Goal: Task Accomplishment & Management: Manage account settings

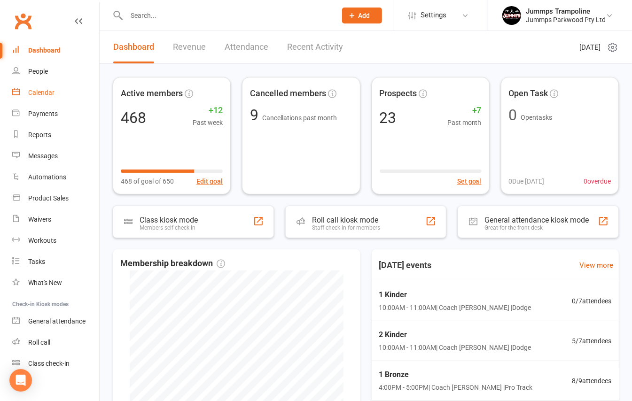
click at [55, 95] on link "Calendar" at bounding box center [55, 92] width 87 height 21
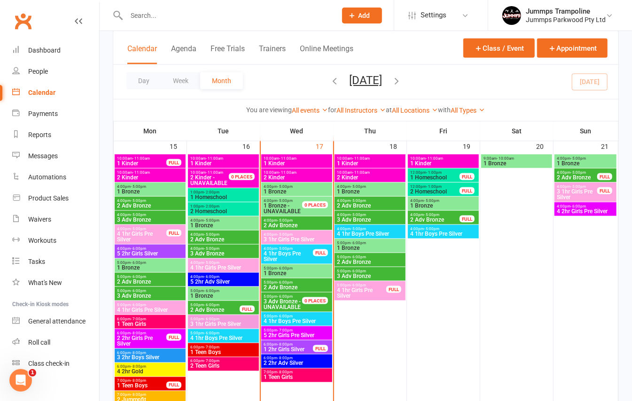
scroll to position [564, 0]
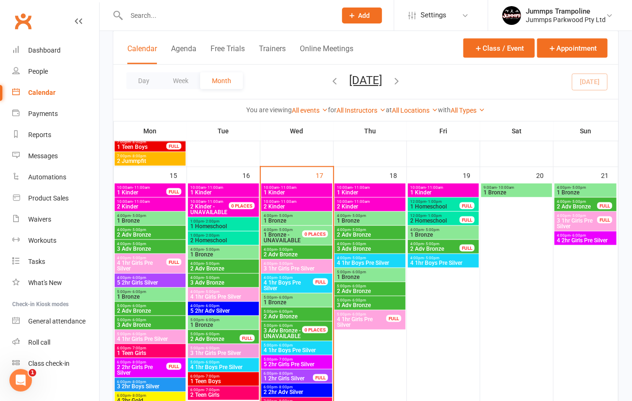
click at [285, 194] on span "1 Kinder" at bounding box center [296, 193] width 67 height 6
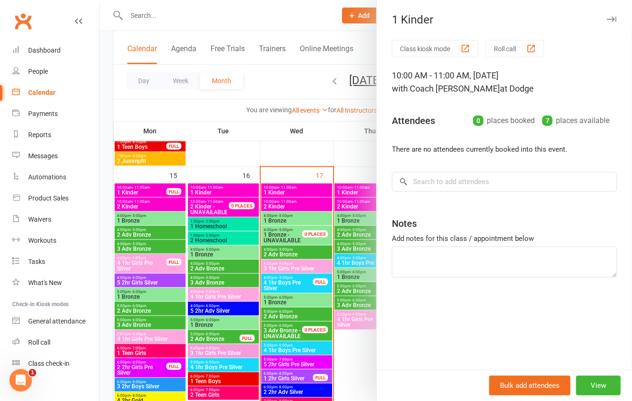
drag, startPoint x: 290, startPoint y: 203, endPoint x: 288, endPoint y: 208, distance: 4.8
click at [290, 204] on div at bounding box center [366, 200] width 532 height 401
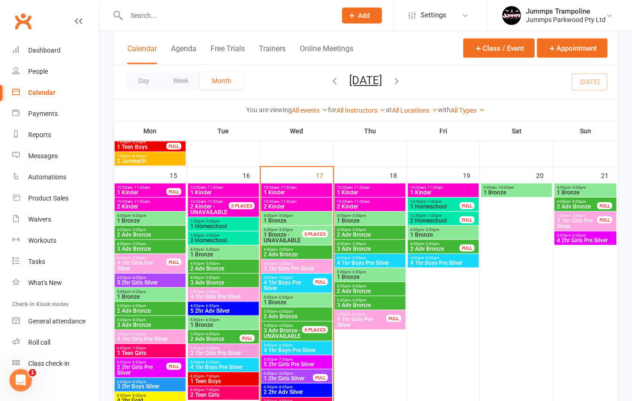
click at [288, 208] on span "2 Kinder" at bounding box center [296, 207] width 67 height 6
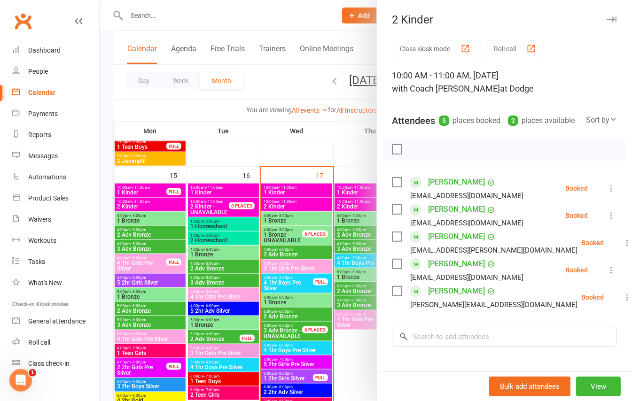
click at [623, 302] on icon at bounding box center [627, 297] width 9 height 9
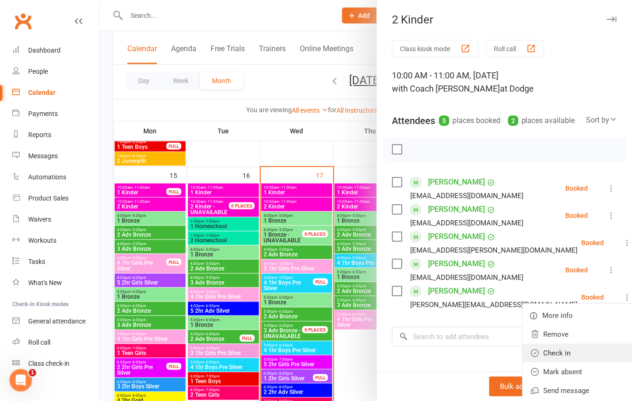
click at [535, 363] on link "Check in" at bounding box center [577, 353] width 110 height 19
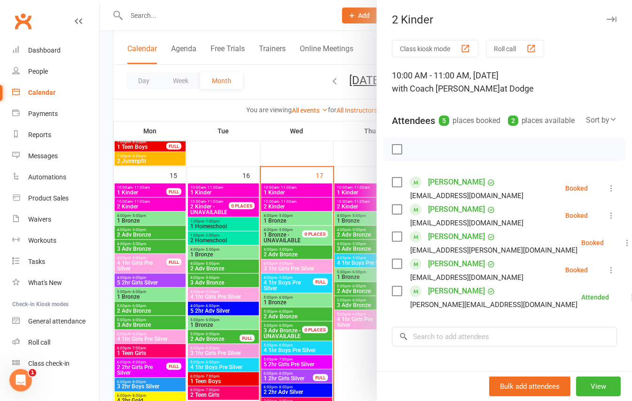
click at [310, 187] on div at bounding box center [366, 200] width 532 height 401
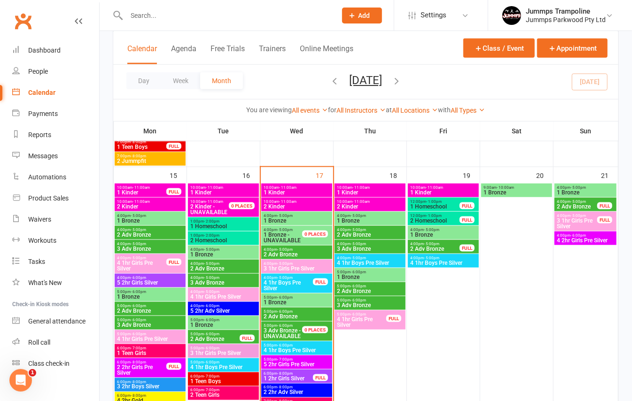
click at [304, 194] on span "1 Kinder" at bounding box center [296, 193] width 67 height 6
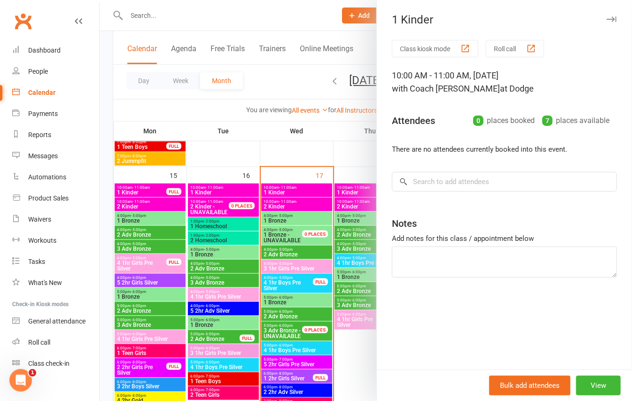
click at [292, 208] on div at bounding box center [366, 200] width 532 height 401
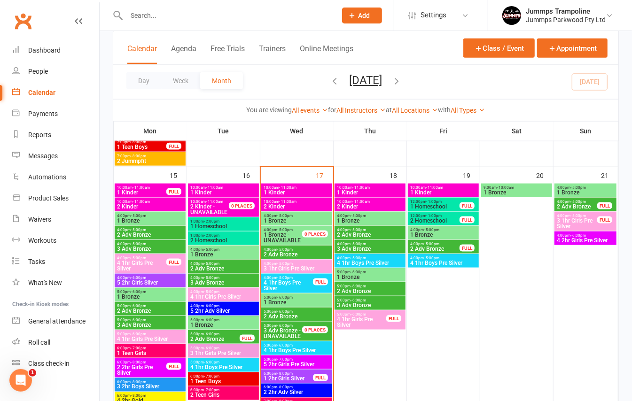
click at [292, 208] on span "2 Kinder" at bounding box center [296, 207] width 67 height 6
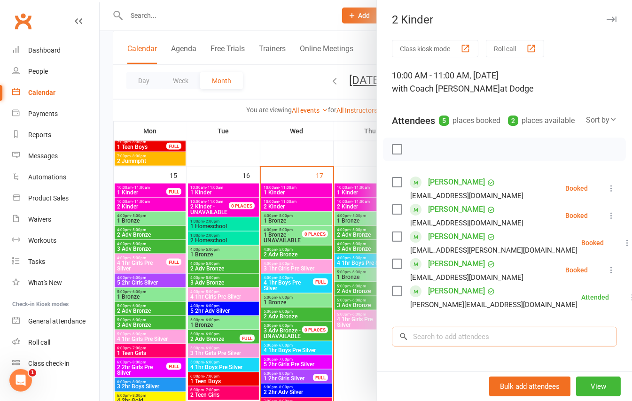
click at [438, 347] on input "search" at bounding box center [504, 337] width 225 height 20
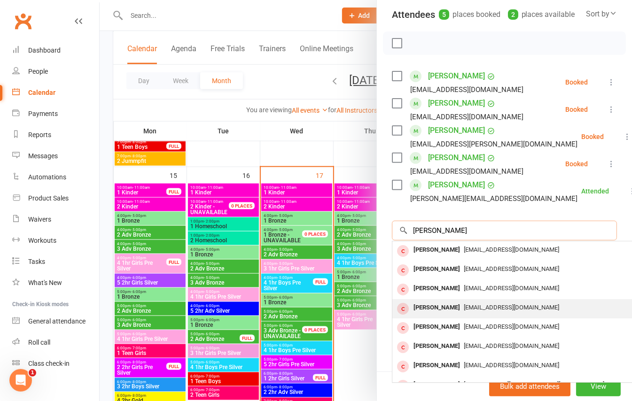
scroll to position [125, 0]
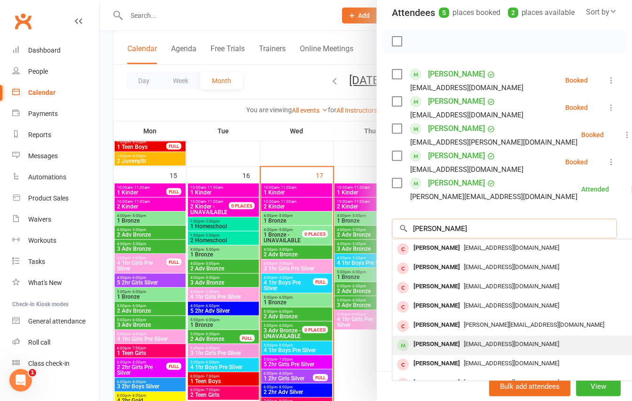
type input "[PERSON_NAME]"
click at [483, 343] on span "[EMAIL_ADDRESS][DOMAIN_NAME]" at bounding box center [511, 344] width 95 height 7
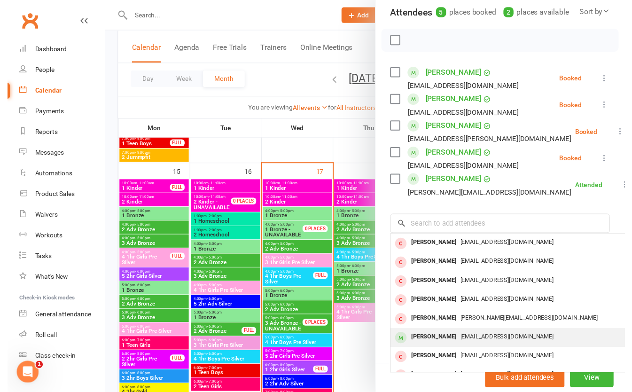
scroll to position [121, 0]
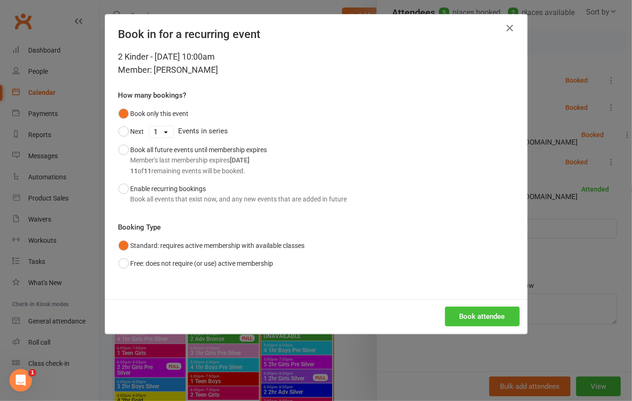
click at [474, 317] on button "Book attendee" at bounding box center [482, 317] width 75 height 20
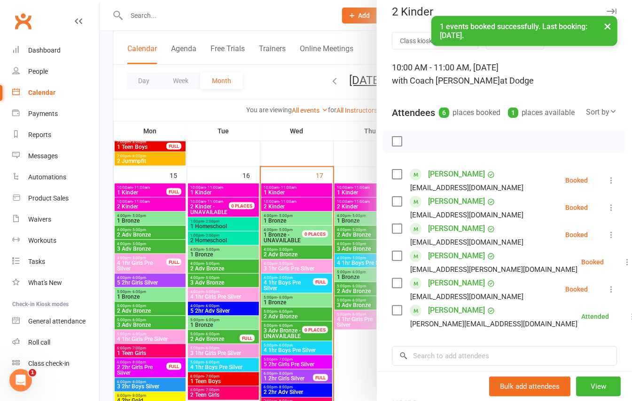
scroll to position [0, 0]
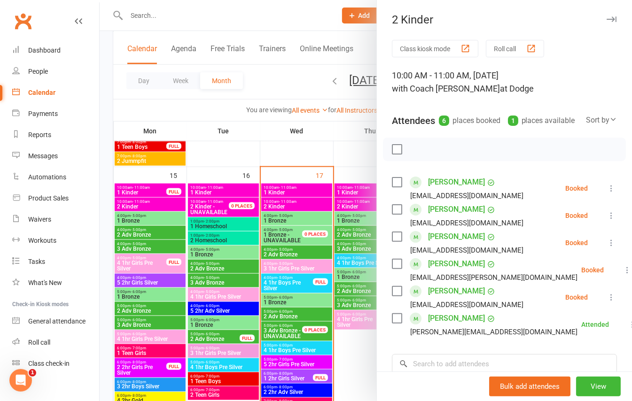
click at [607, 248] on icon at bounding box center [611, 242] width 9 height 9
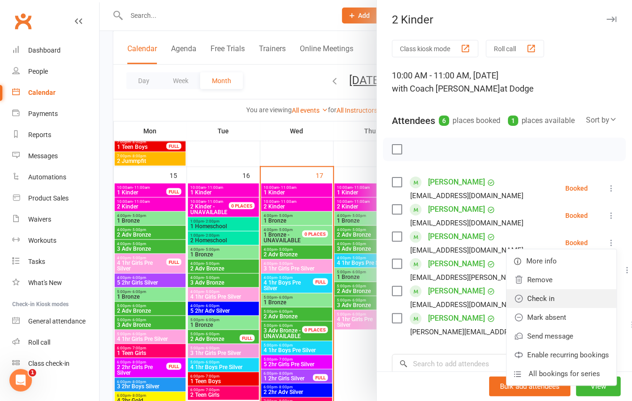
click at [536, 308] on link "Check in" at bounding box center [562, 298] width 110 height 19
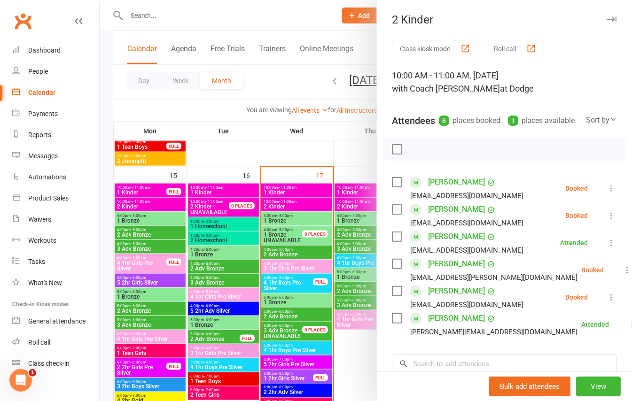
click at [137, 17] on div at bounding box center [366, 200] width 532 height 401
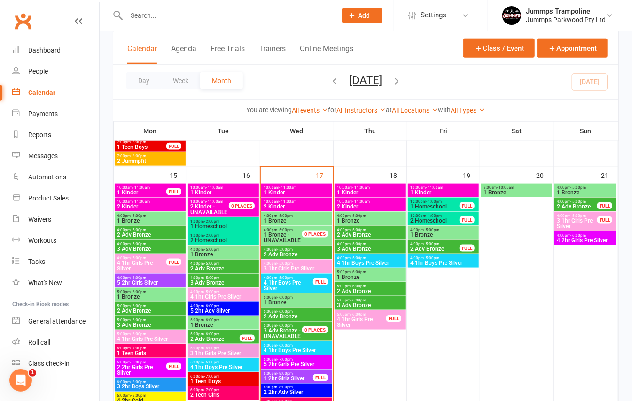
click at [159, 14] on input "text" at bounding box center [227, 15] width 206 height 13
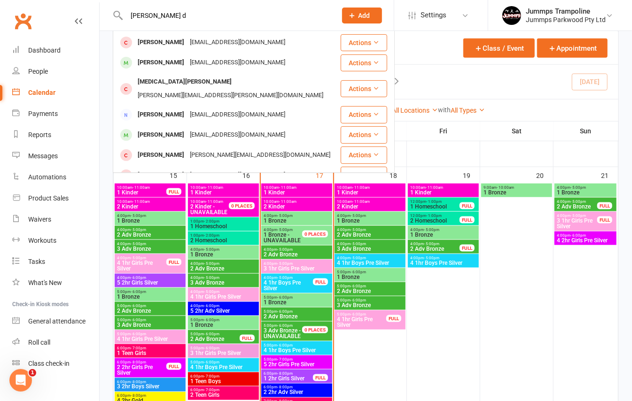
scroll to position [188, 0]
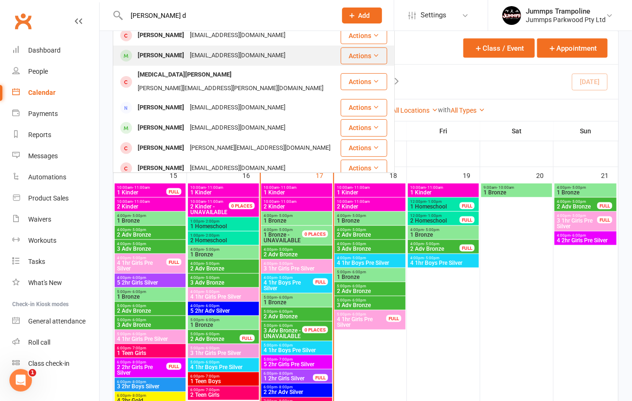
type input "[PERSON_NAME] d"
click at [192, 59] on div "[EMAIL_ADDRESS][DOMAIN_NAME]" at bounding box center [237, 56] width 101 height 14
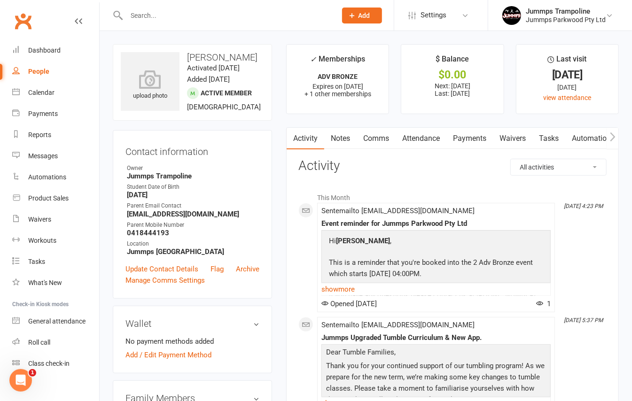
click at [412, 139] on link "Attendance" at bounding box center [421, 139] width 51 height 22
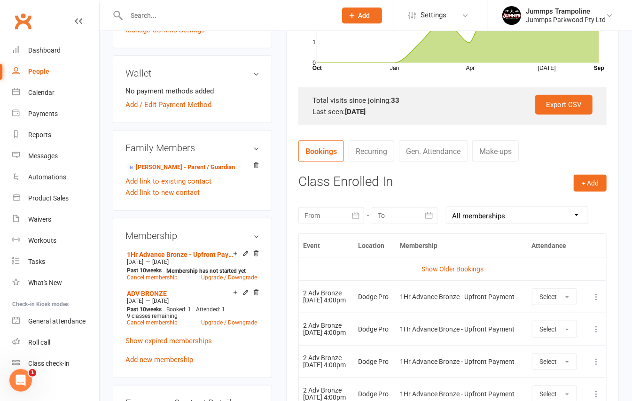
scroll to position [376, 0]
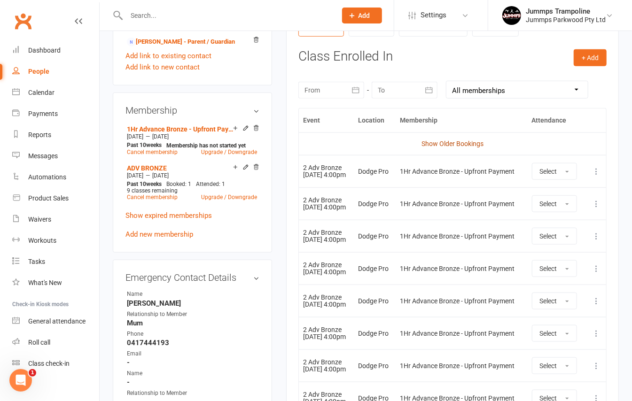
click at [457, 141] on link "Show Older Bookings" at bounding box center [452, 144] width 62 height 8
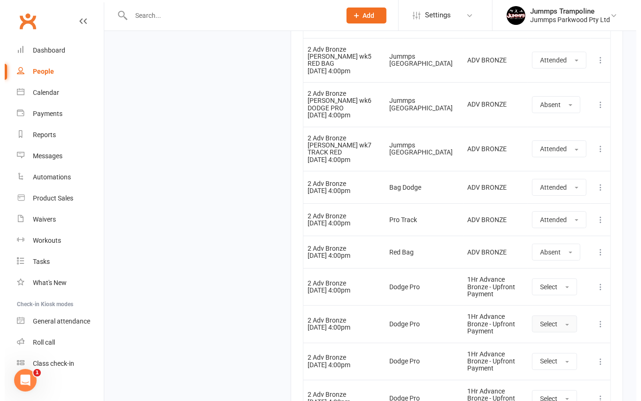
scroll to position [1930, 0]
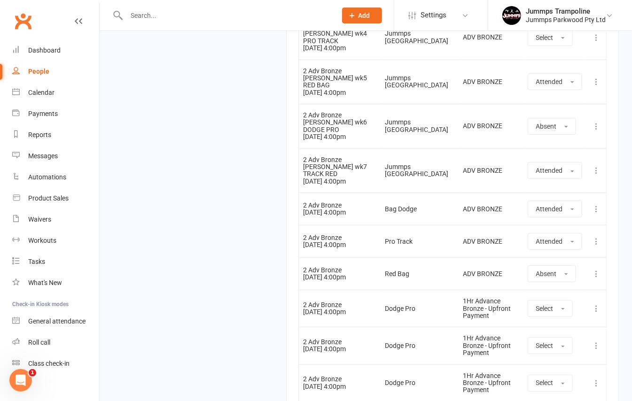
click at [594, 269] on icon at bounding box center [596, 273] width 9 height 9
click at [545, 320] on link "Delete booking" at bounding box center [554, 329] width 93 height 19
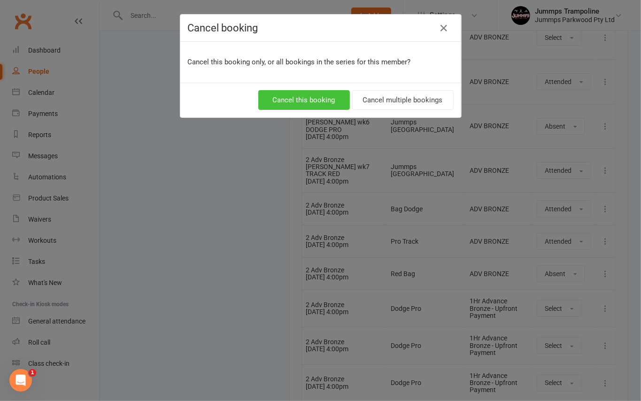
click at [288, 104] on button "Cancel this booking" at bounding box center [304, 100] width 92 height 20
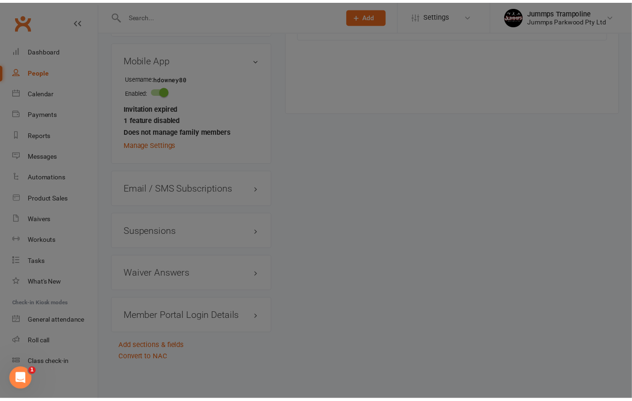
scroll to position [284, 0]
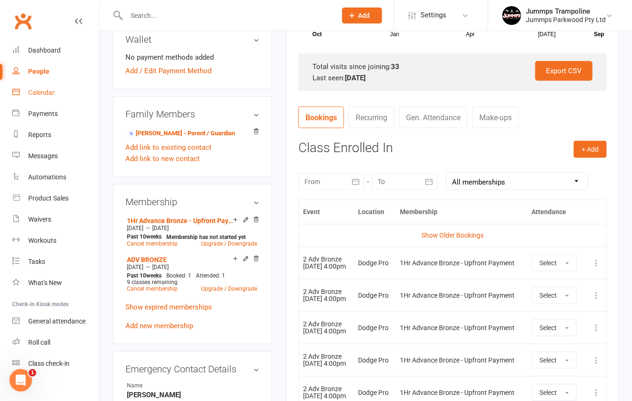
click at [44, 95] on div "Calendar" at bounding box center [41, 93] width 26 height 8
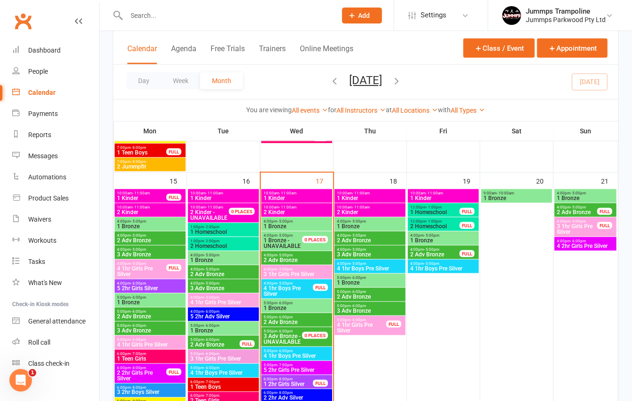
scroll to position [564, 0]
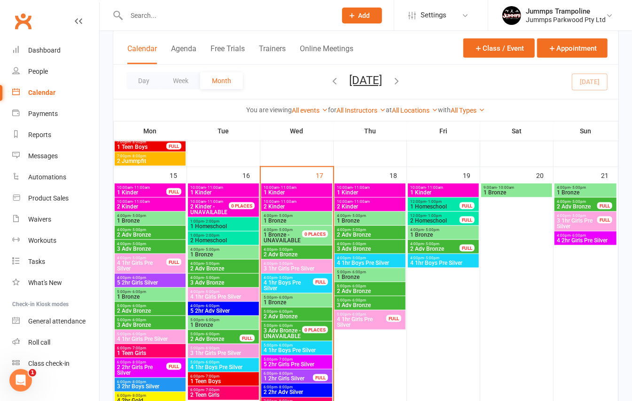
click at [296, 256] on span "2 Adv Bronze" at bounding box center [296, 255] width 67 height 6
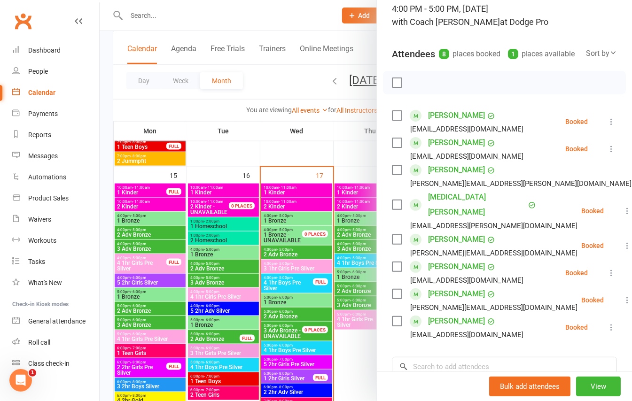
scroll to position [125, 0]
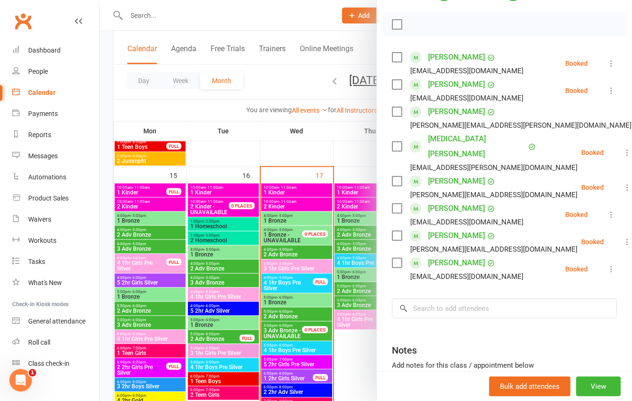
click at [429, 292] on div "Class kiosk mode Roll call 4:00 PM - 5:00 PM, [DATE] with Coach [PERSON_NAME] a…" at bounding box center [504, 183] width 255 height 537
click at [429, 303] on input "search" at bounding box center [504, 309] width 225 height 20
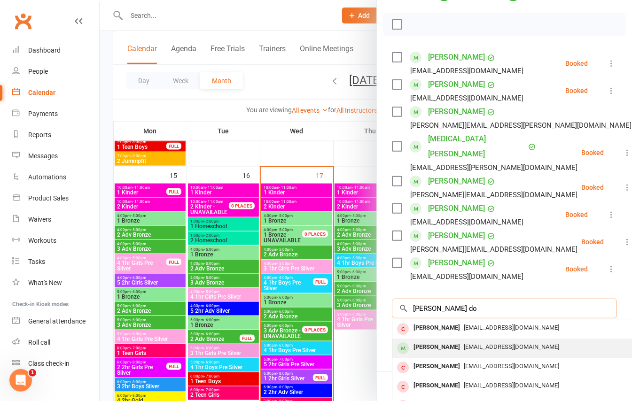
type input "[PERSON_NAME] do"
click at [465, 343] on span "[EMAIL_ADDRESS][DOMAIN_NAME]" at bounding box center [511, 346] width 95 height 7
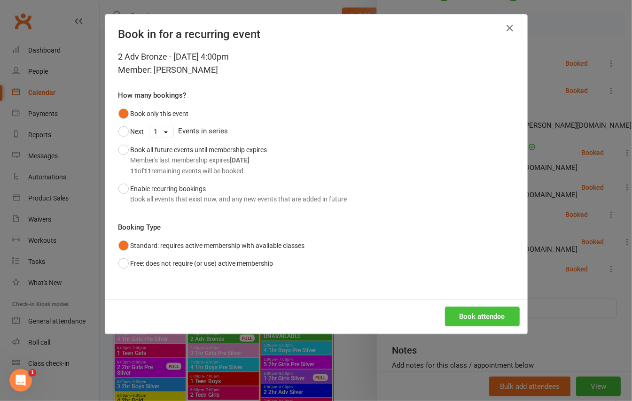
click at [466, 317] on button "Book attendee" at bounding box center [482, 317] width 75 height 20
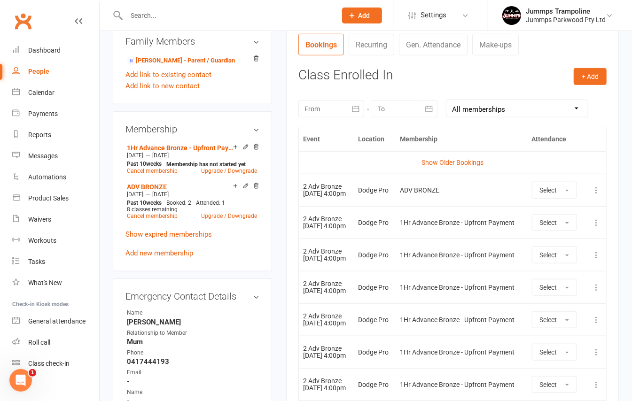
scroll to position [376, 0]
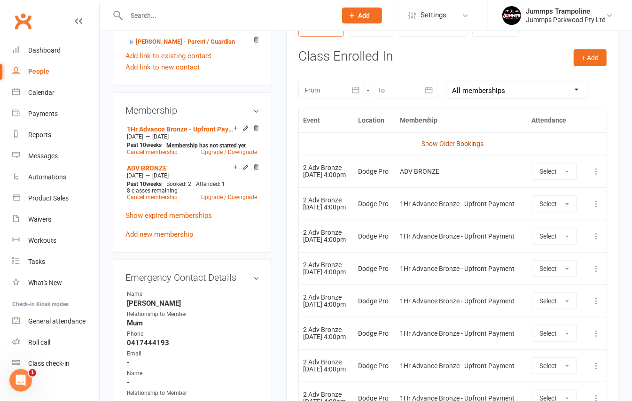
click at [435, 147] on link "Show Older Bookings" at bounding box center [452, 144] width 62 height 8
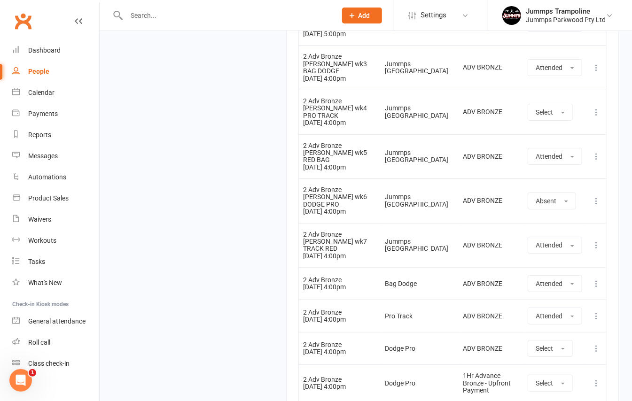
scroll to position [1829, 0]
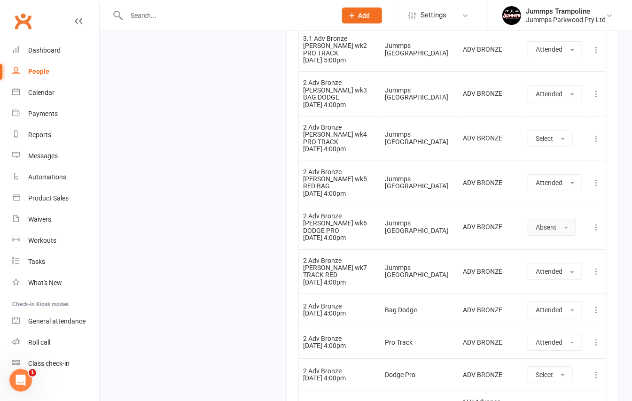
click at [567, 219] on button "Absent" at bounding box center [552, 227] width 48 height 17
click at [559, 244] on span "Attended" at bounding box center [550, 248] width 28 height 8
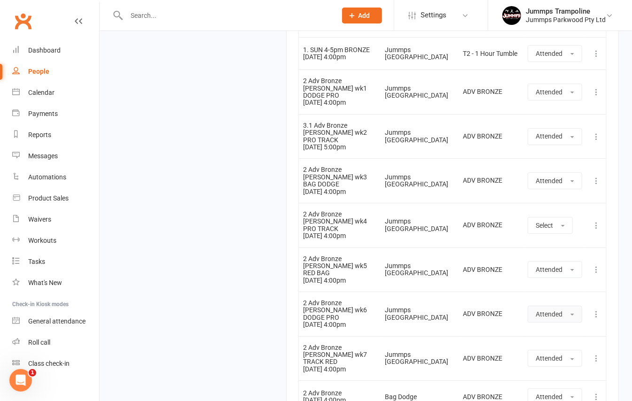
scroll to position [1579, 0]
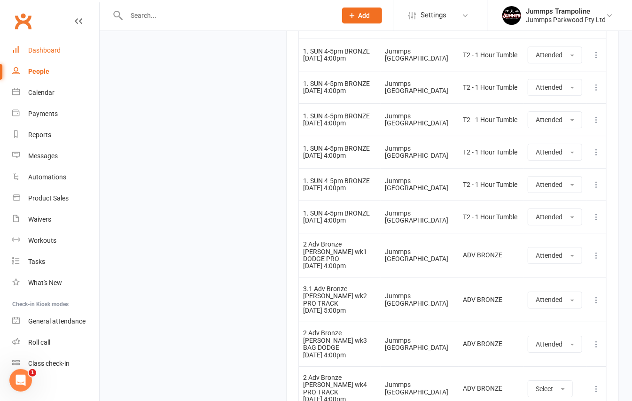
click at [53, 49] on div "Dashboard" at bounding box center [44, 51] width 32 height 8
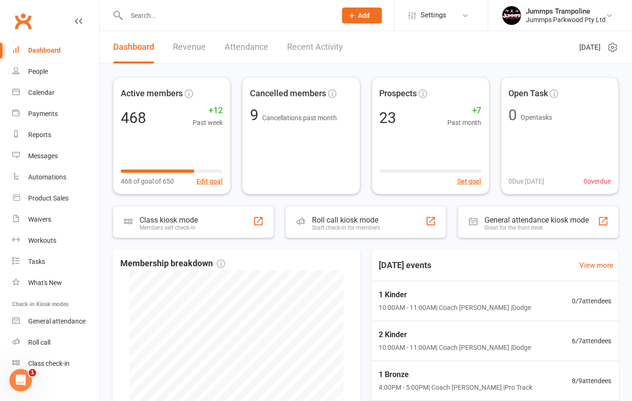
click at [141, 17] on input "text" at bounding box center [227, 15] width 206 height 13
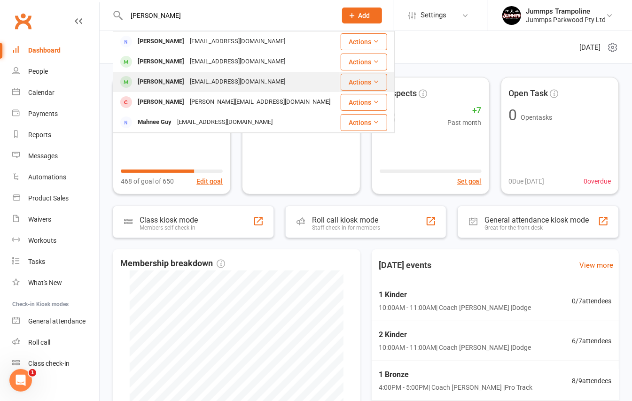
type input "[PERSON_NAME]"
click at [203, 81] on div "[EMAIL_ADDRESS][DOMAIN_NAME]" at bounding box center [237, 82] width 101 height 14
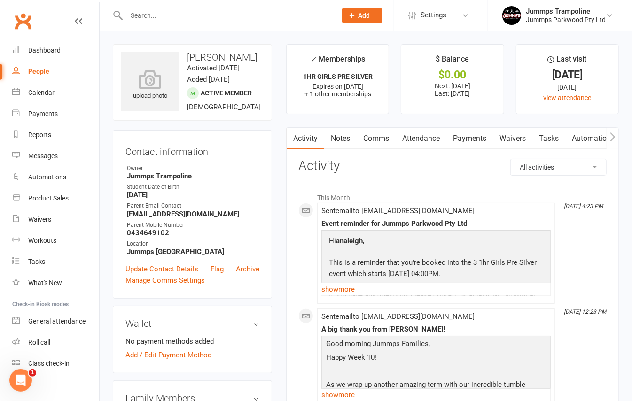
click at [527, 376] on p at bounding box center [436, 373] width 225 height 14
click at [426, 134] on link "Attendance" at bounding box center [421, 139] width 51 height 22
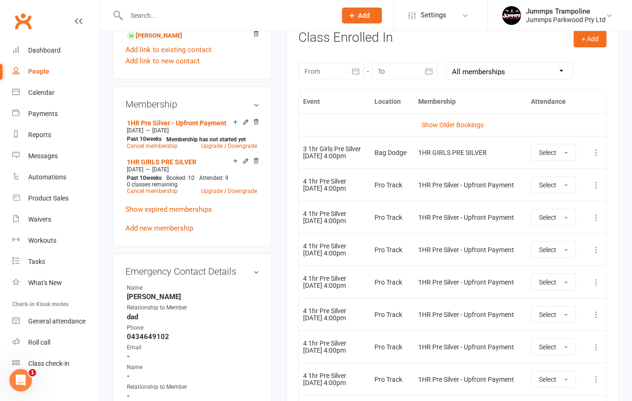
scroll to position [406, 0]
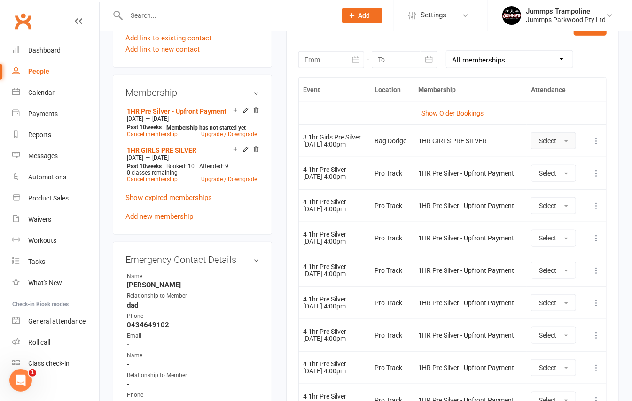
click at [567, 142] on span "button" at bounding box center [566, 141] width 4 height 2
click at [548, 181] on span "Absent" at bounding box center [550, 181] width 22 height 8
